Goal: Information Seeking & Learning: Get advice/opinions

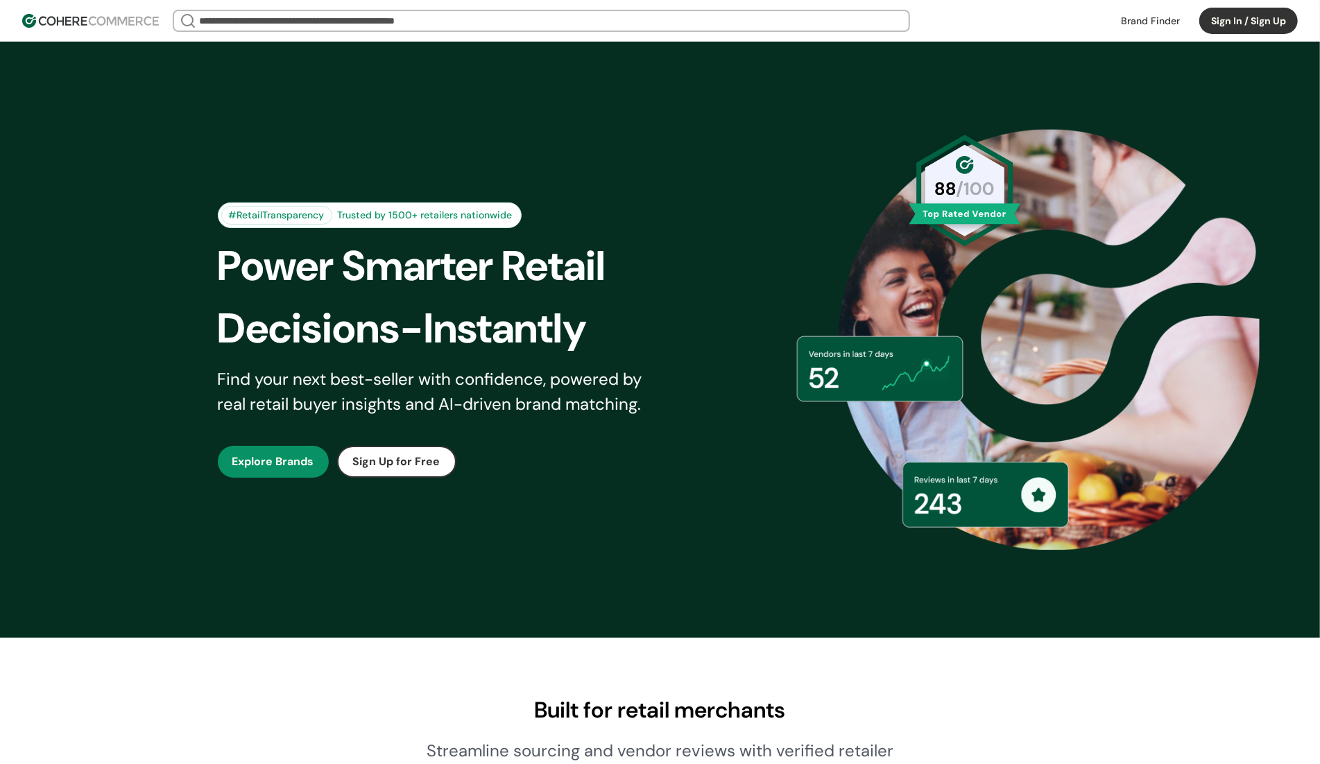
click at [1142, 21] on link at bounding box center [1151, 20] width 76 height 21
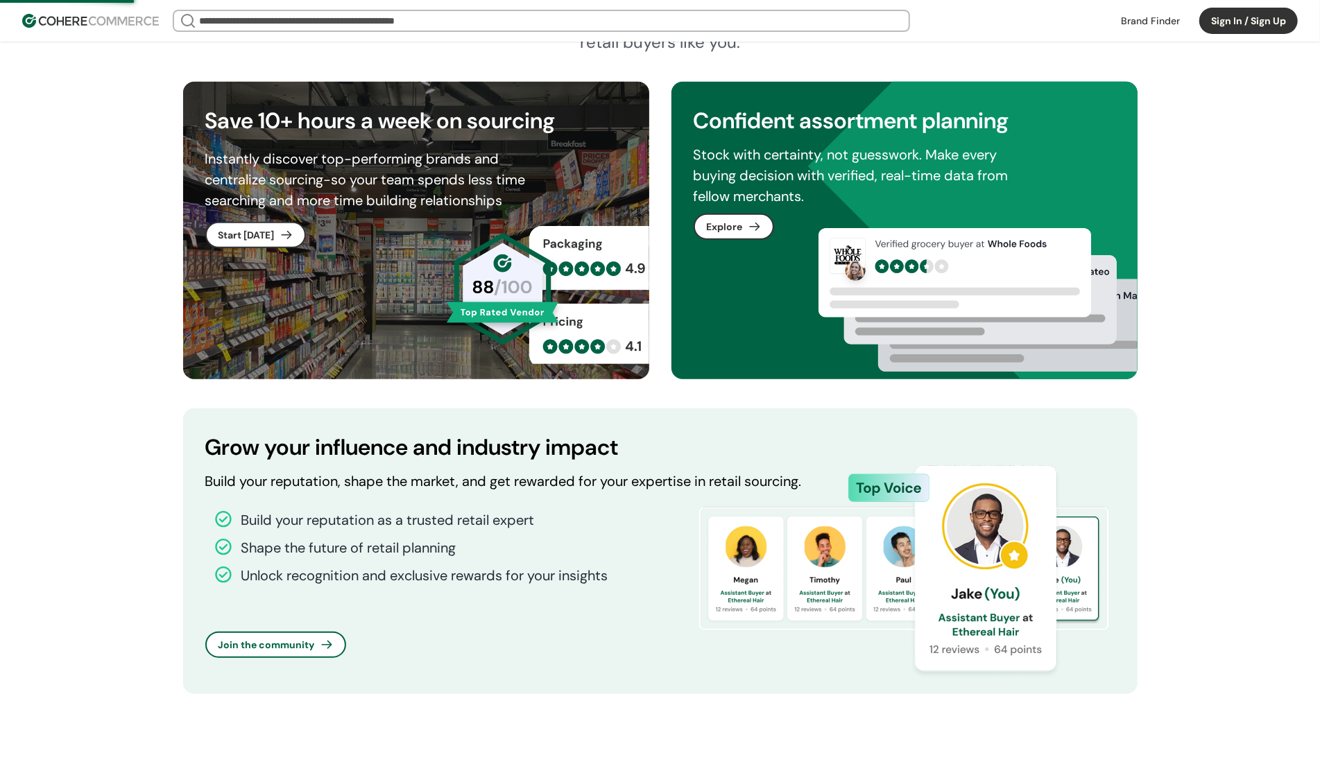
scroll to position [832, 0]
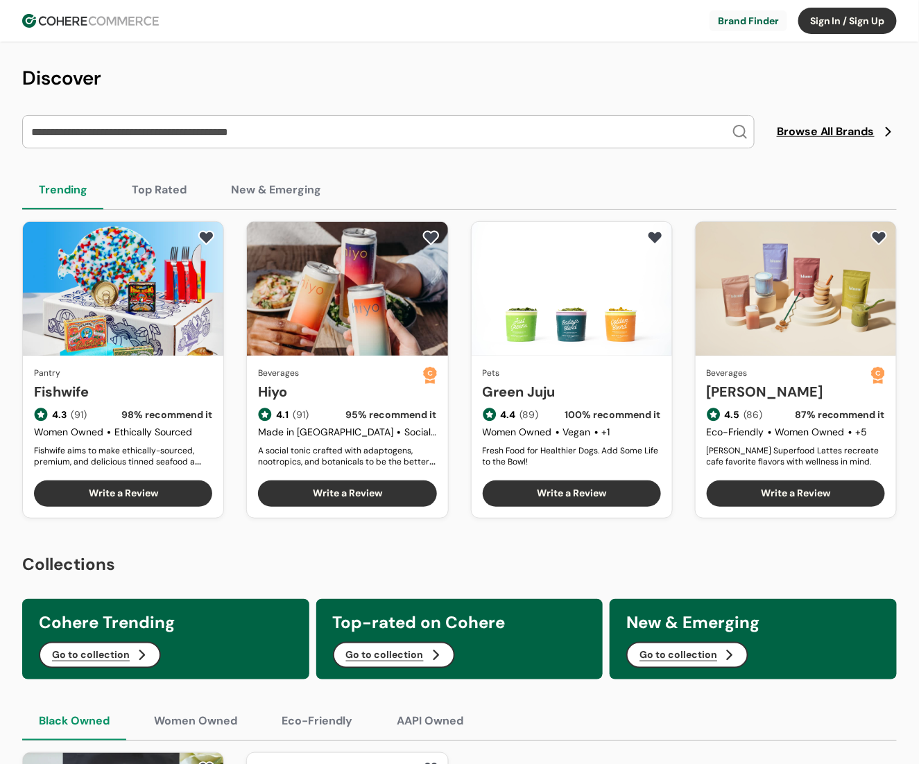
click at [430, 136] on input "search" at bounding box center [379, 132] width 703 height 32
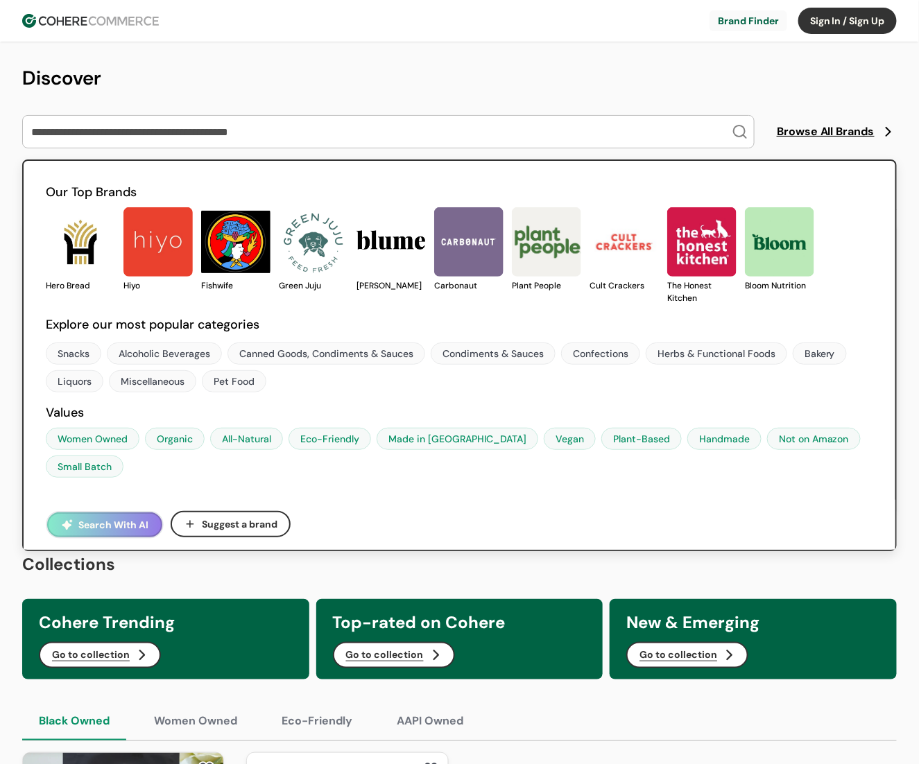
click at [408, 85] on h1 "Discover" at bounding box center [459, 78] width 875 height 29
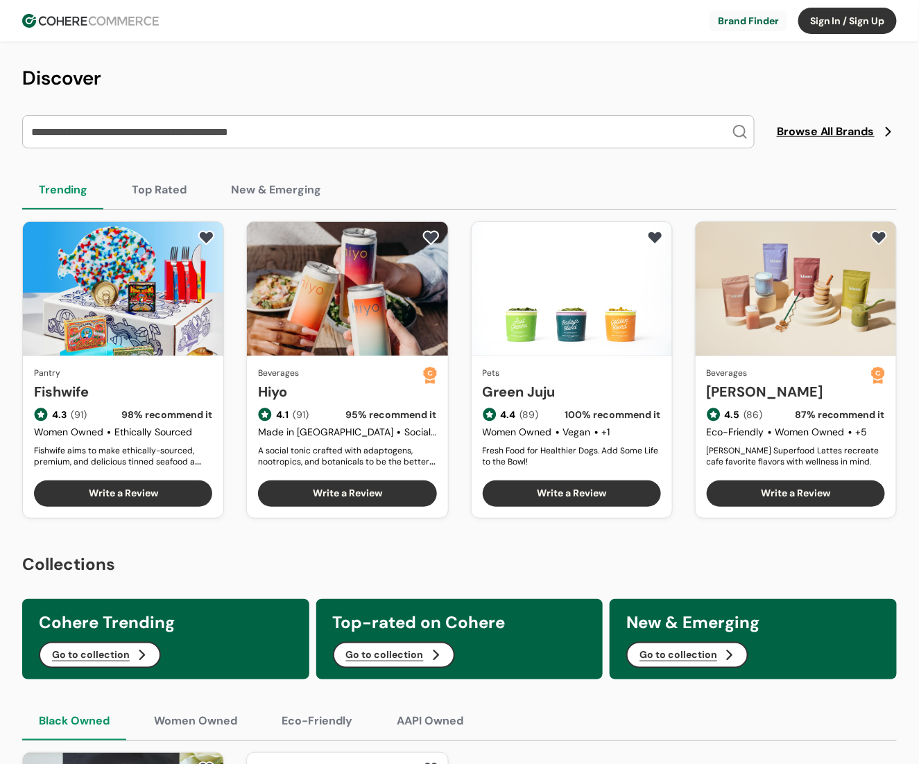
click at [807, 135] on span "Browse All Brands" at bounding box center [826, 131] width 98 height 17
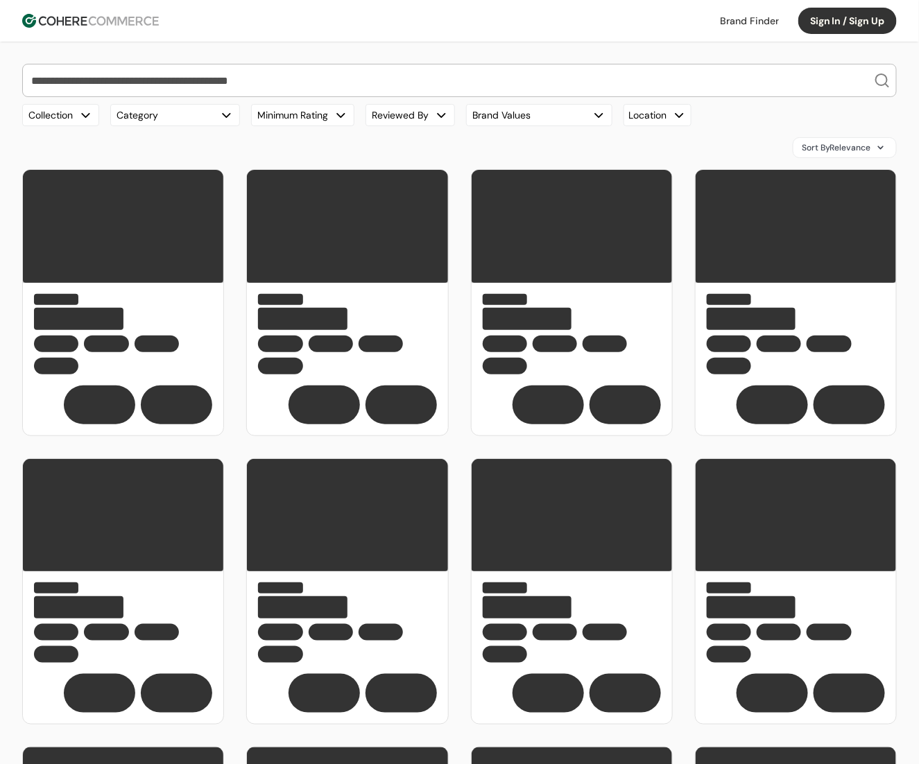
click at [302, 114] on button "Minimum Rating" at bounding box center [302, 115] width 103 height 22
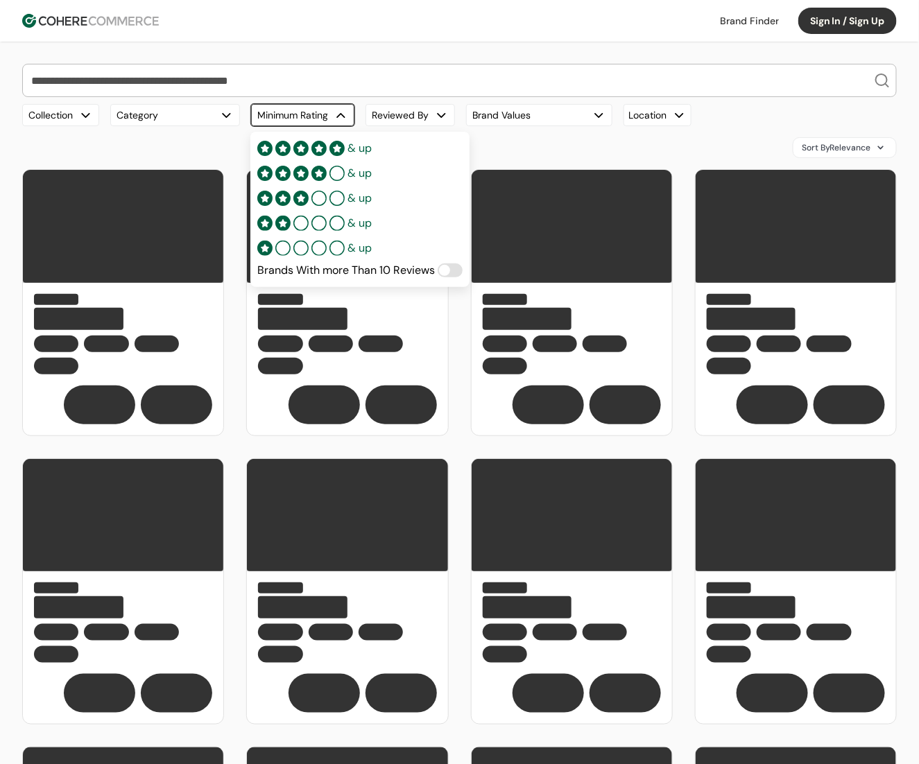
click at [451, 271] on span at bounding box center [450, 271] width 25 height 14
click at [456, 271] on span at bounding box center [455, 270] width 11 height 11
click at [454, 274] on span at bounding box center [450, 271] width 25 height 14
click at [454, 275] on span at bounding box center [455, 270] width 11 height 11
click at [454, 275] on span at bounding box center [450, 271] width 25 height 14
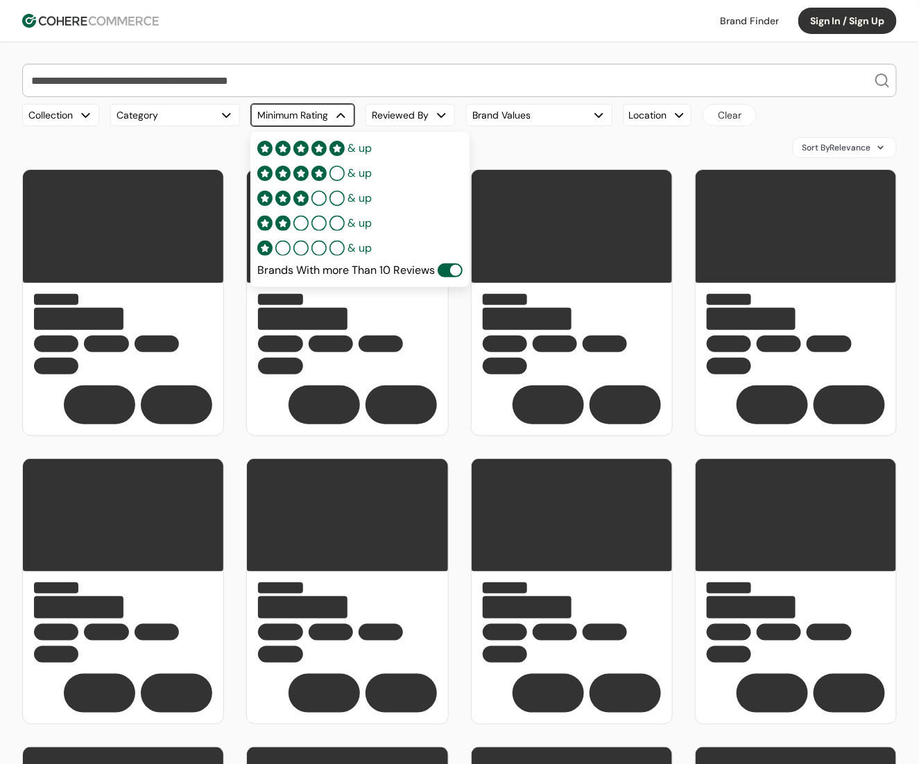
click at [454, 275] on span at bounding box center [455, 270] width 11 height 11
click at [454, 275] on span at bounding box center [450, 271] width 25 height 14
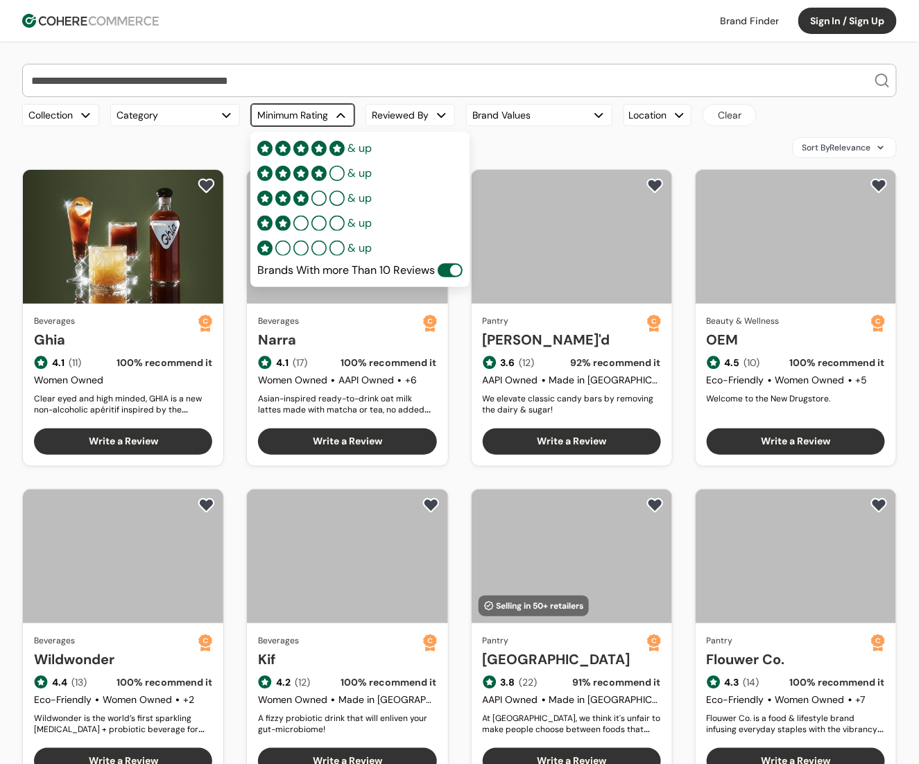
click at [454, 275] on span at bounding box center [455, 270] width 11 height 11
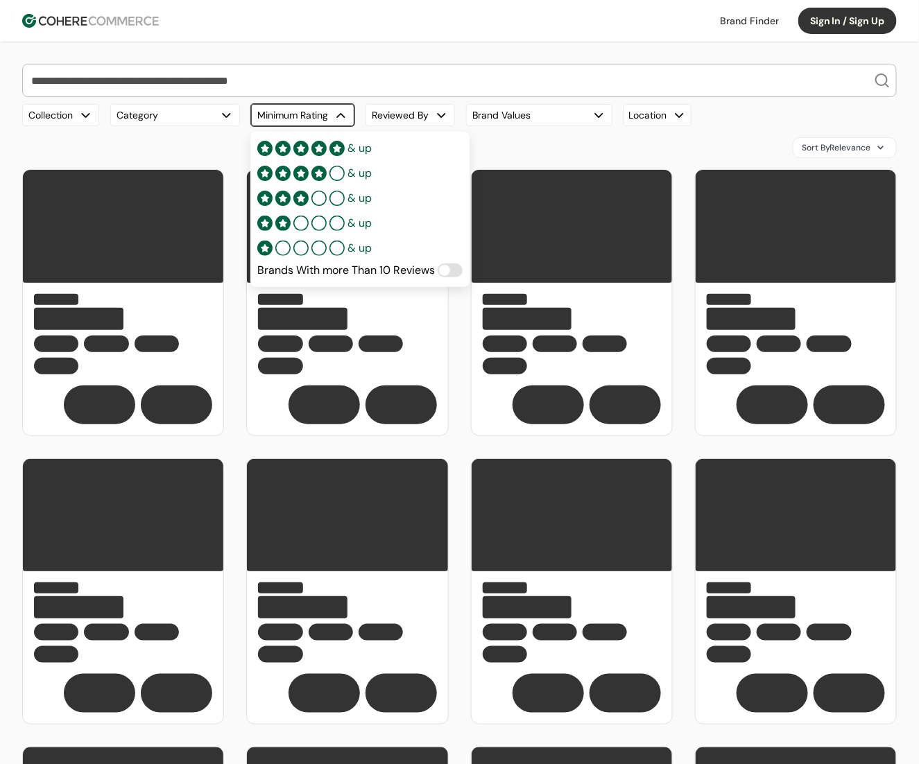
click at [397, 273] on span "Brands With more Than 10 Reviews" at bounding box center [346, 270] width 178 height 17
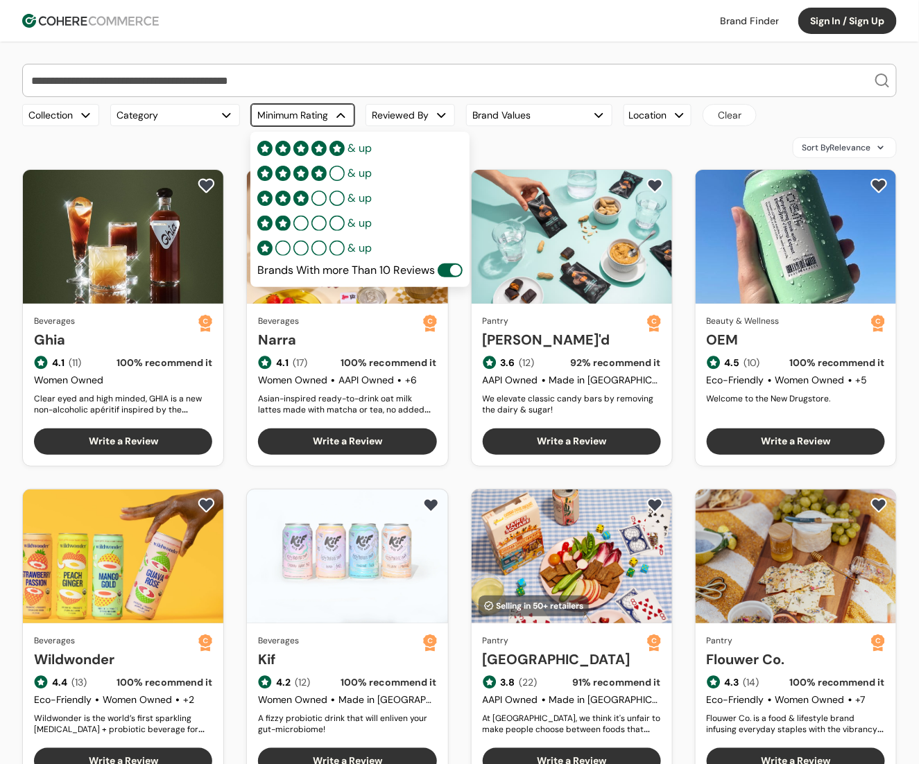
click at [454, 273] on span at bounding box center [455, 270] width 11 height 11
click at [454, 273] on span at bounding box center [450, 271] width 25 height 14
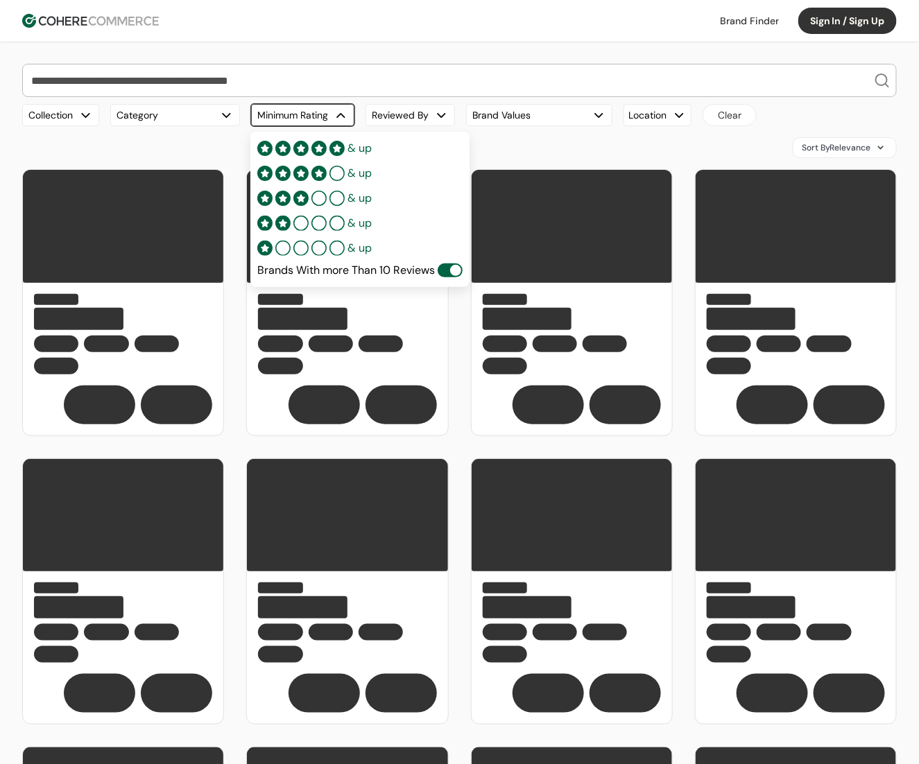
click at [519, 151] on div "Sort By Relevance" at bounding box center [459, 147] width 875 height 21
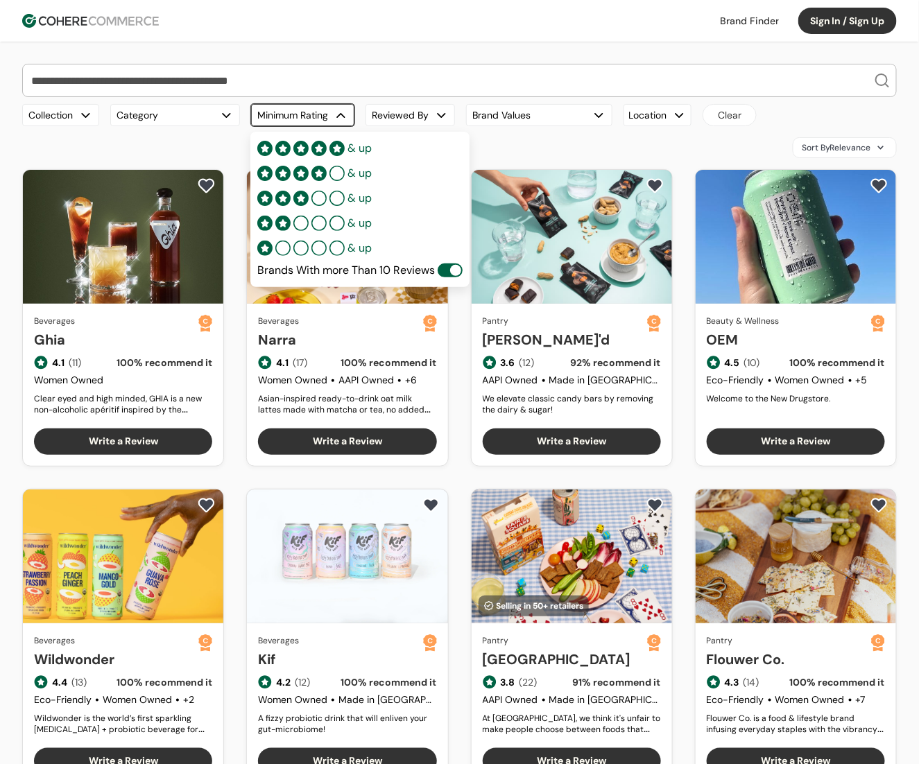
click at [307, 113] on button "Minimum Rating" at bounding box center [302, 115] width 103 height 22
click at [450, 275] on span at bounding box center [450, 271] width 25 height 14
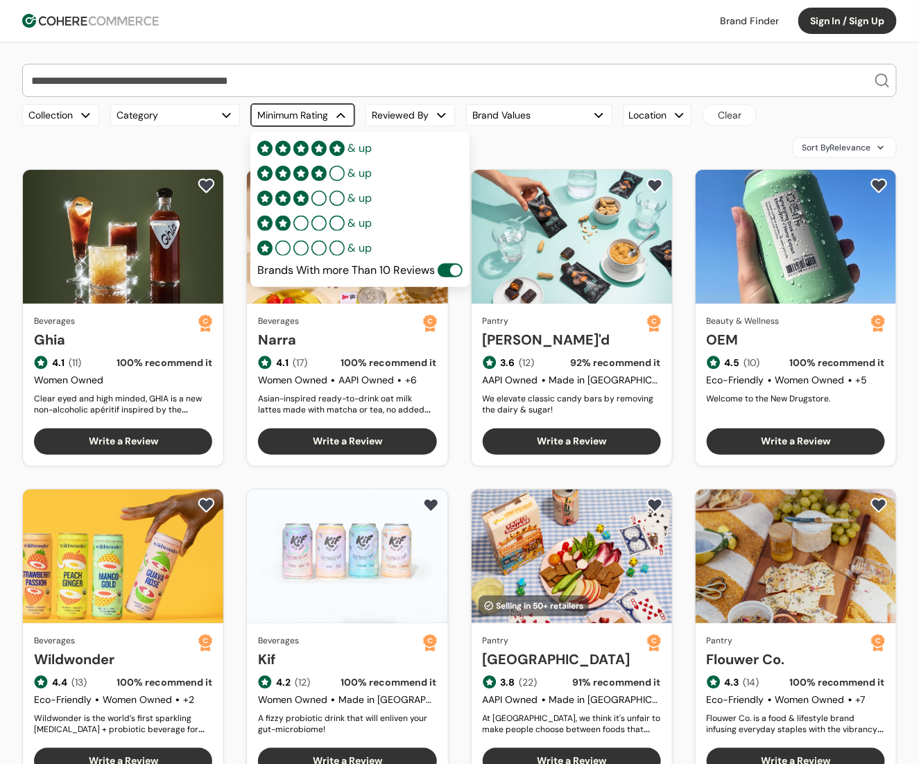
click at [457, 269] on span at bounding box center [455, 270] width 11 height 11
